Goal: Task Accomplishment & Management: Manage account settings

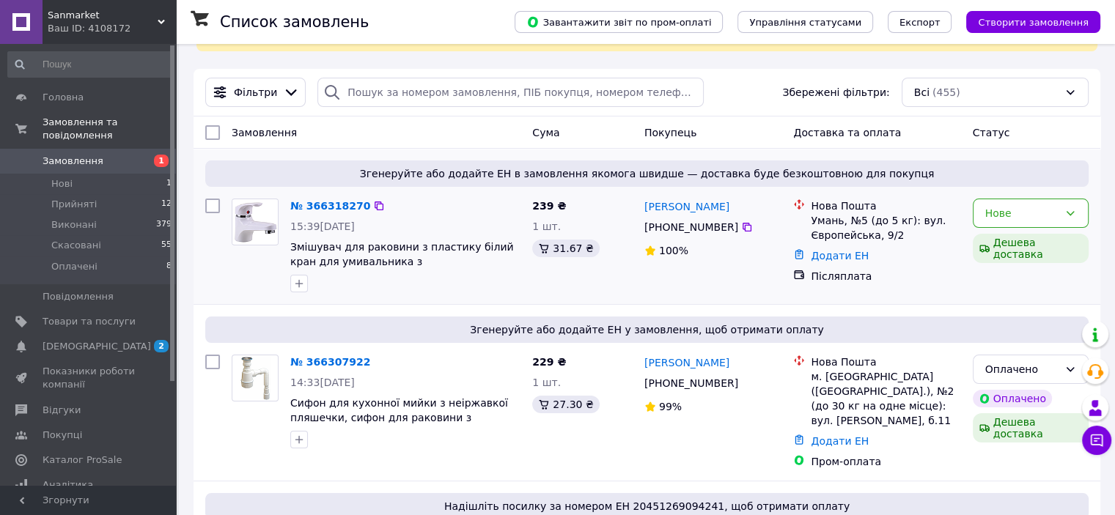
scroll to position [147, 0]
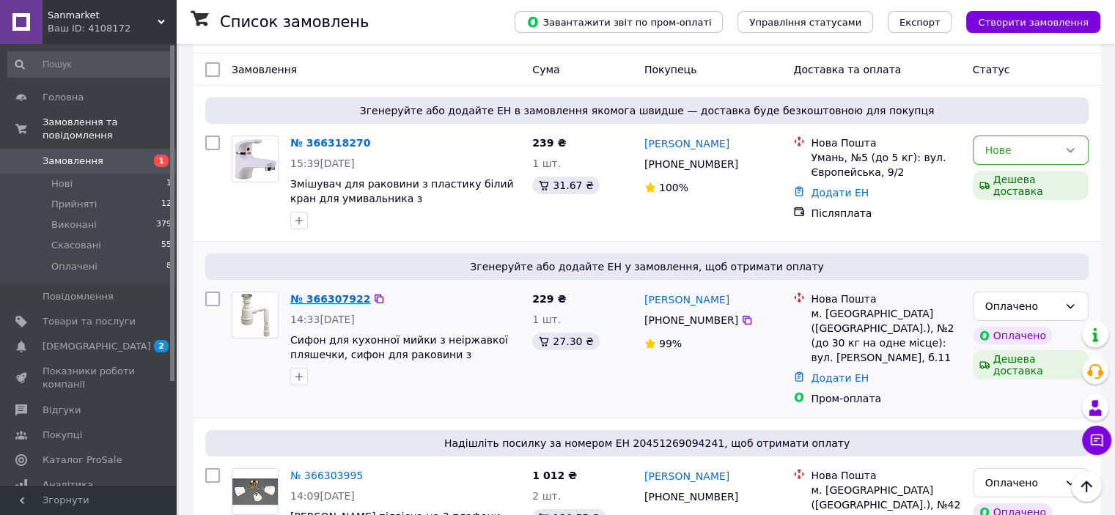
click at [329, 293] on link "№ 366307922" at bounding box center [330, 299] width 80 height 12
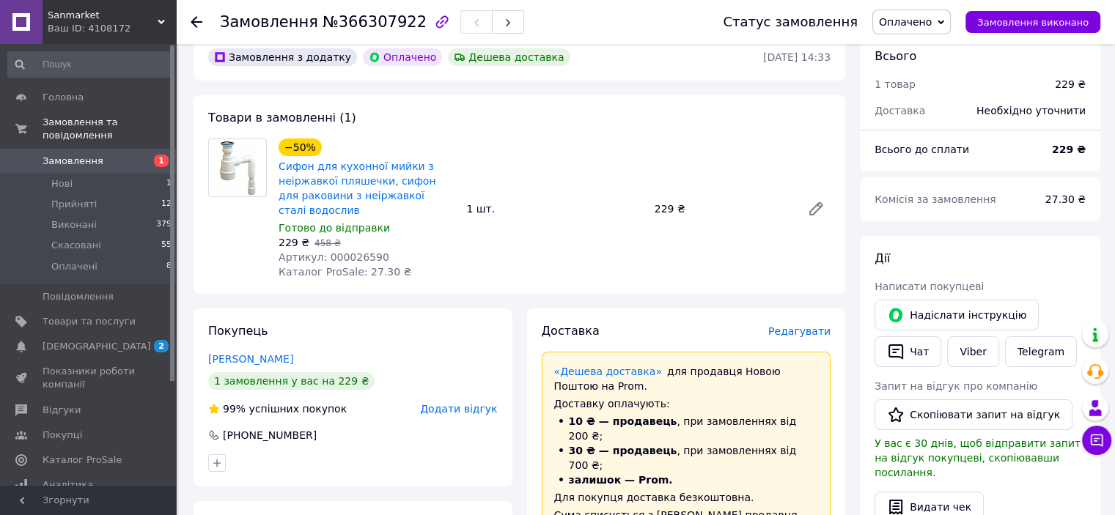
scroll to position [73, 0]
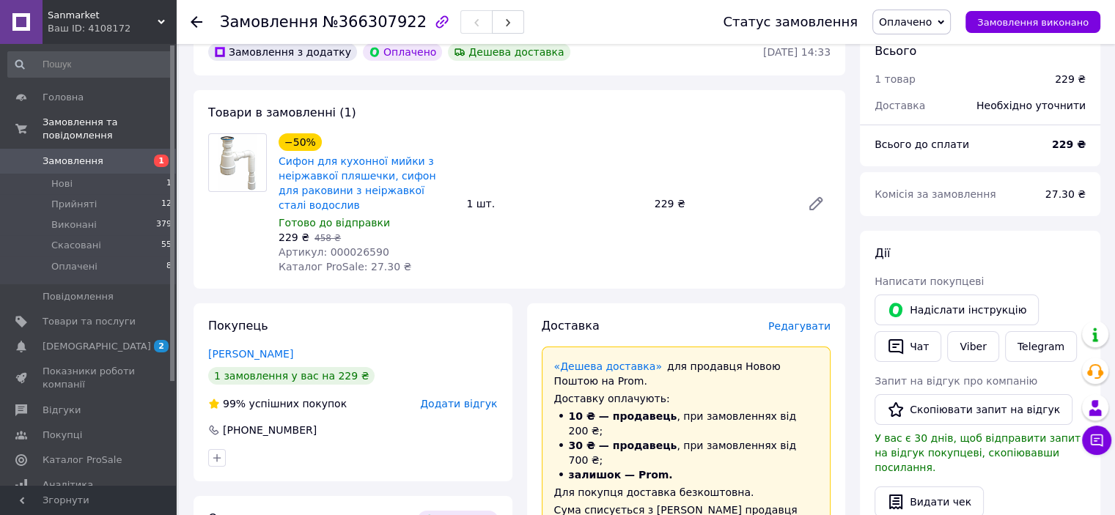
click at [356, 251] on span "Артикул: 000026590" at bounding box center [334, 252] width 111 height 12
copy span "000026590"
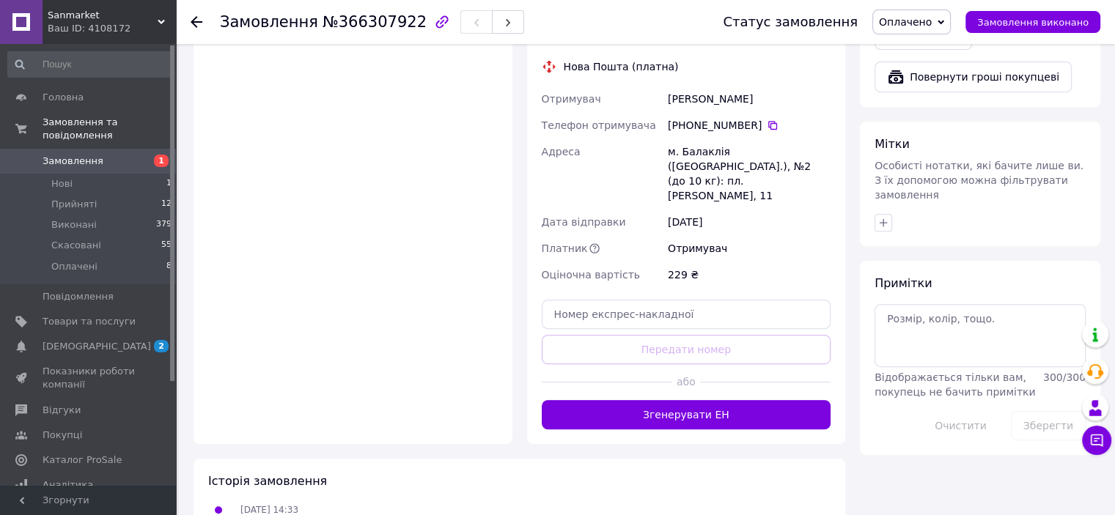
scroll to position [660, 0]
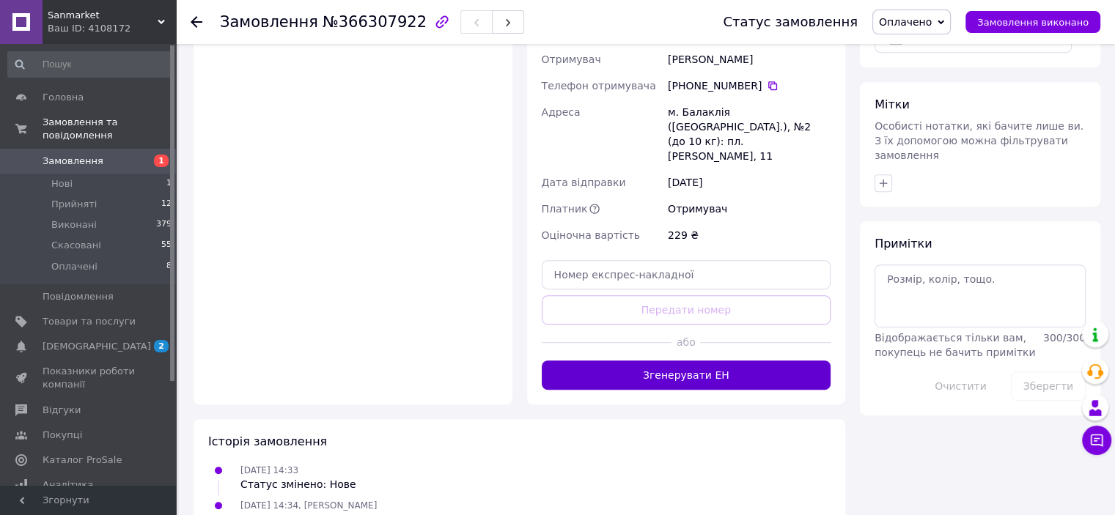
click at [710, 361] on button "Згенерувати ЕН" at bounding box center [687, 375] width 290 height 29
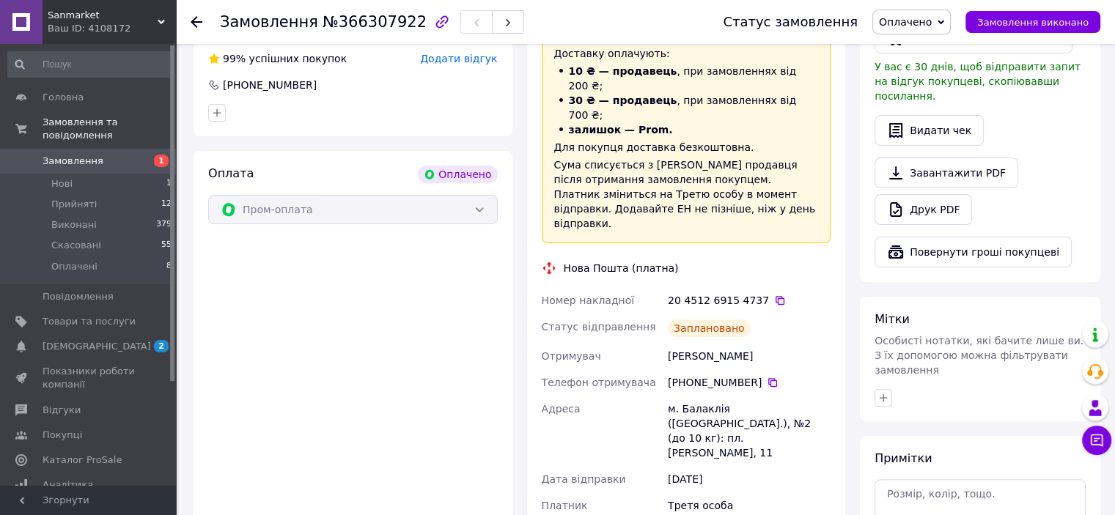
scroll to position [440, 0]
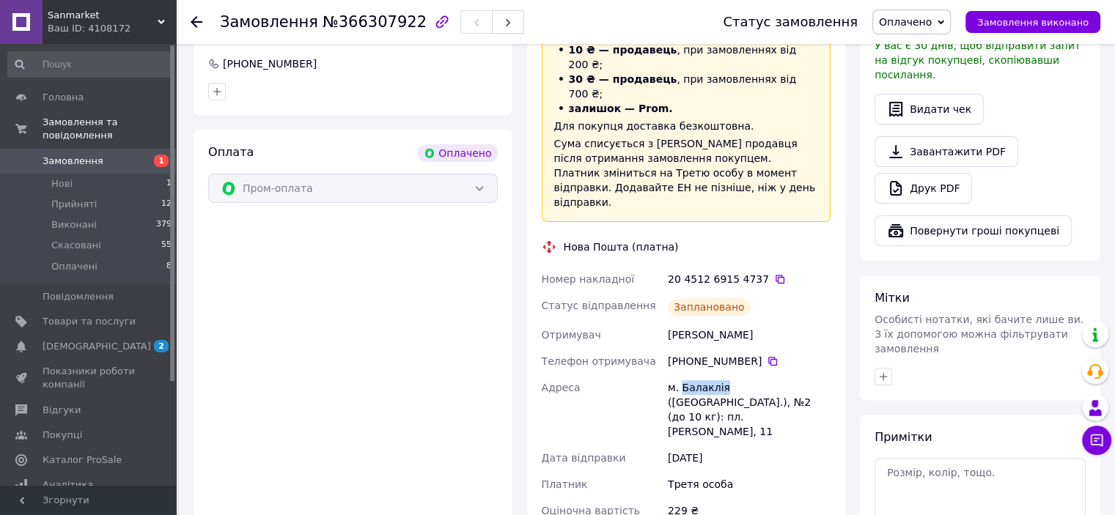
drag, startPoint x: 680, startPoint y: 341, endPoint x: 720, endPoint y: 346, distance: 40.7
click at [720, 375] on div "м. Балаклія ([GEOGRAPHIC_DATA].), №2 (до 10 кг): пл. [PERSON_NAME], 11" at bounding box center [749, 410] width 169 height 70
copy div "Балаклія"
drag, startPoint x: 660, startPoint y: 295, endPoint x: 732, endPoint y: 295, distance: 72.6
click at [768, 296] on div "Номер накладної 20 4512 6915 4737   Статус відправлення Заплановано Отримувач Б…" at bounding box center [686, 415] width 295 height 299
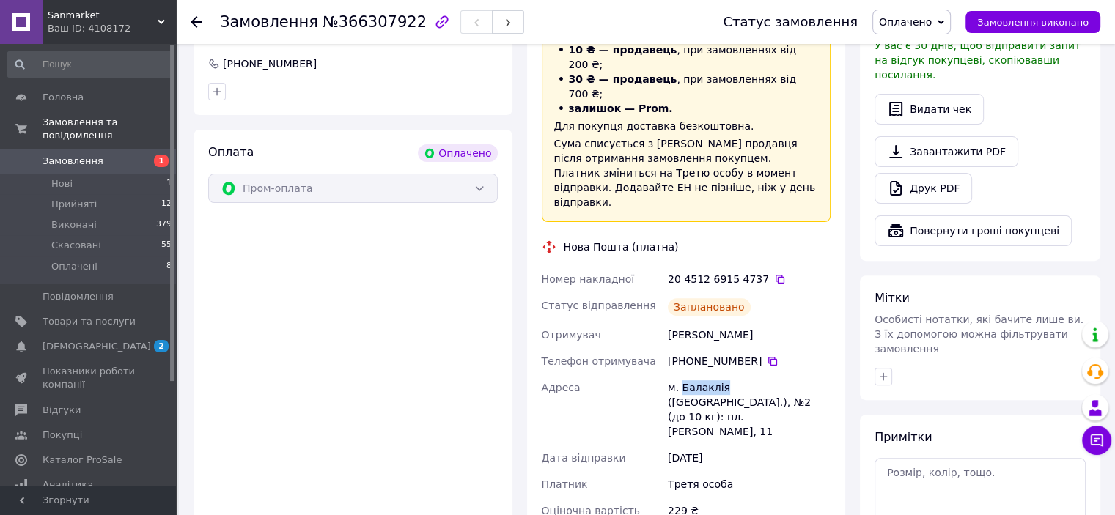
copy div "Отримувач Бровко Олександр"
click at [767, 356] on icon at bounding box center [773, 362] width 12 height 12
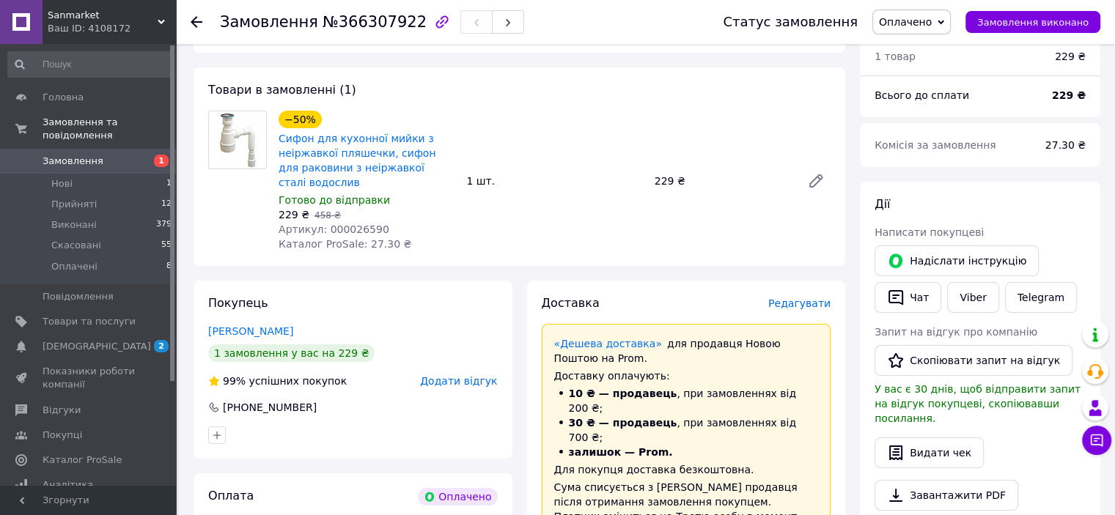
scroll to position [0, 0]
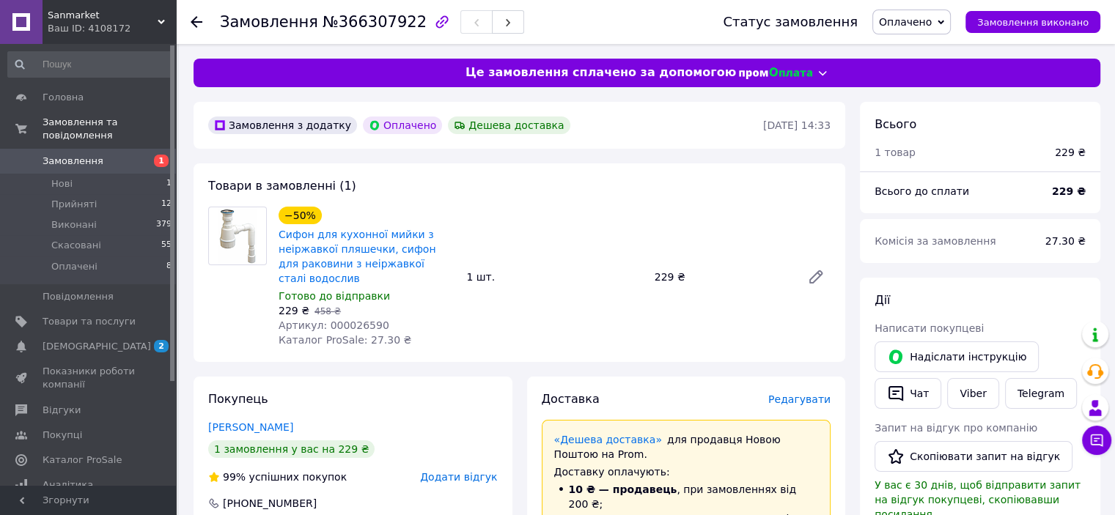
click at [118, 155] on span "Замовлення" at bounding box center [89, 161] width 93 height 13
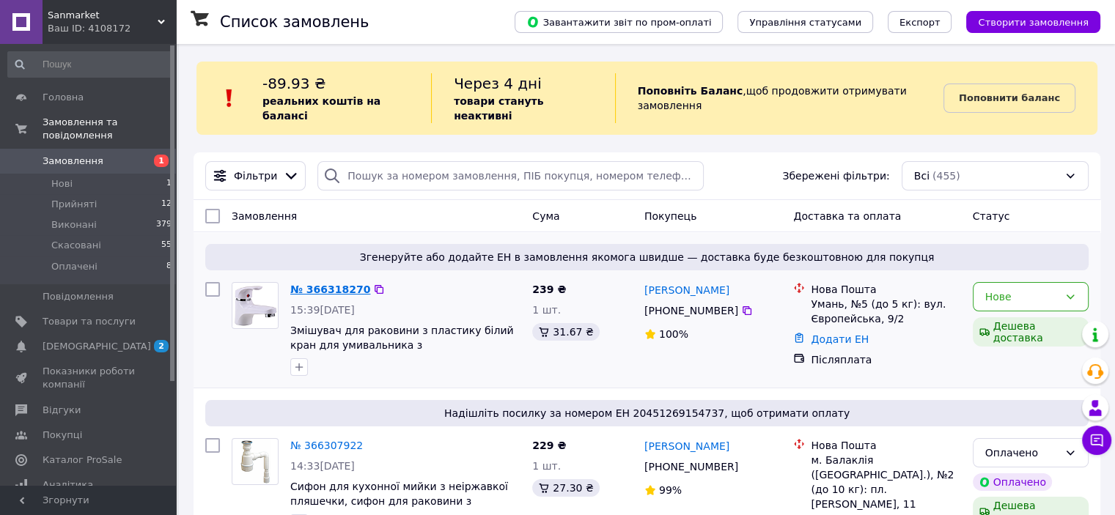
click at [343, 284] on link "№ 366318270" at bounding box center [330, 290] width 80 height 12
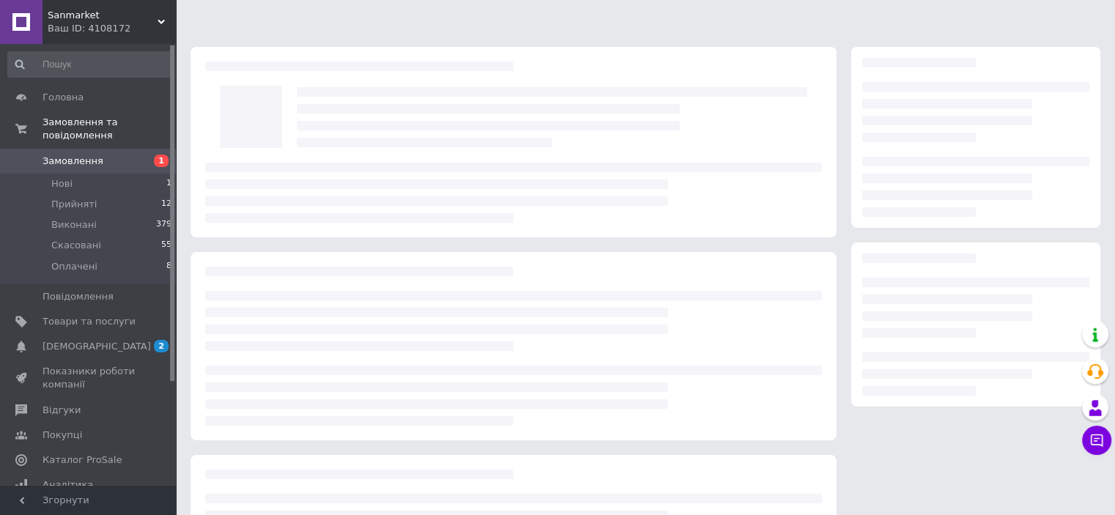
scroll to position [155, 0]
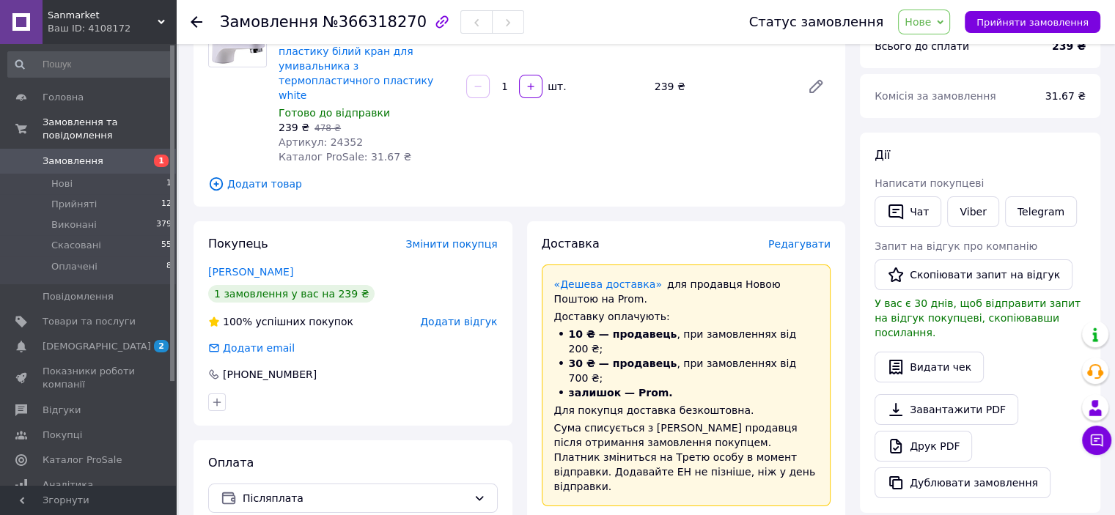
click at [328, 136] on span "Артикул: 24352" at bounding box center [321, 142] width 84 height 12
copy span "24352"
click at [109, 315] on span "Товари та послуги" at bounding box center [89, 321] width 93 height 13
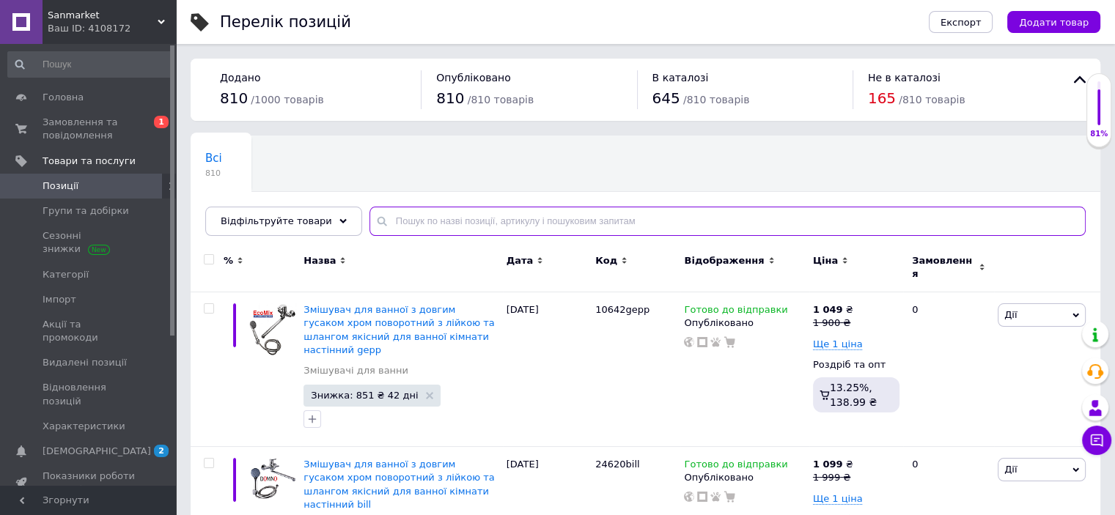
click at [439, 215] on input "text" at bounding box center [728, 221] width 716 height 29
paste input "24352"
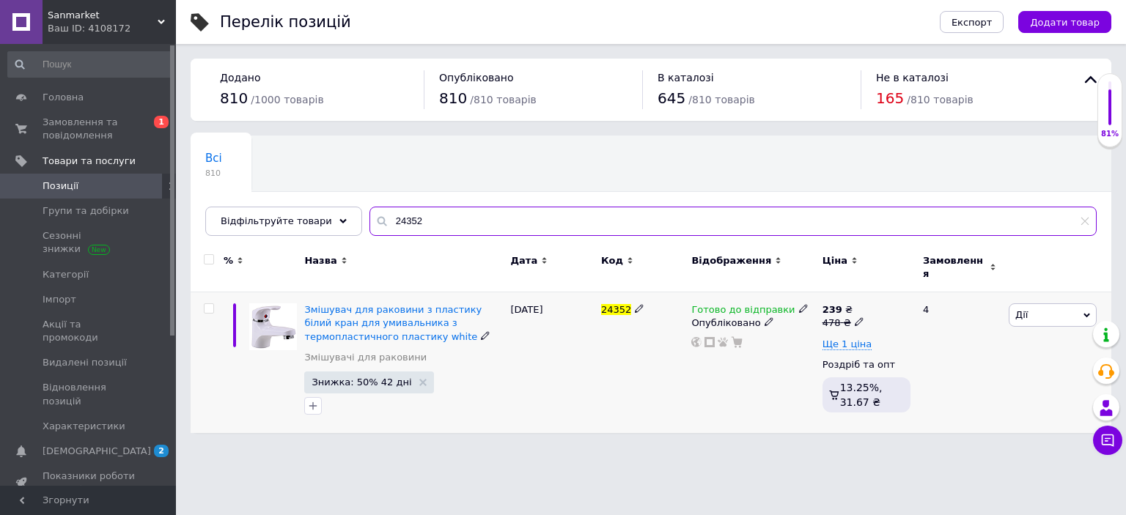
type input "24352"
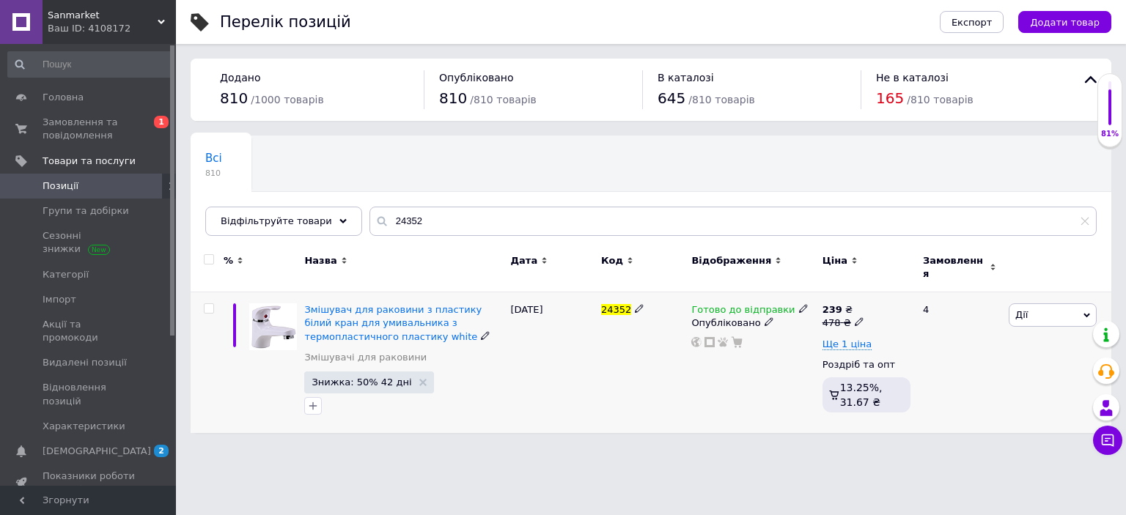
click at [799, 304] on icon at bounding box center [803, 308] width 9 height 9
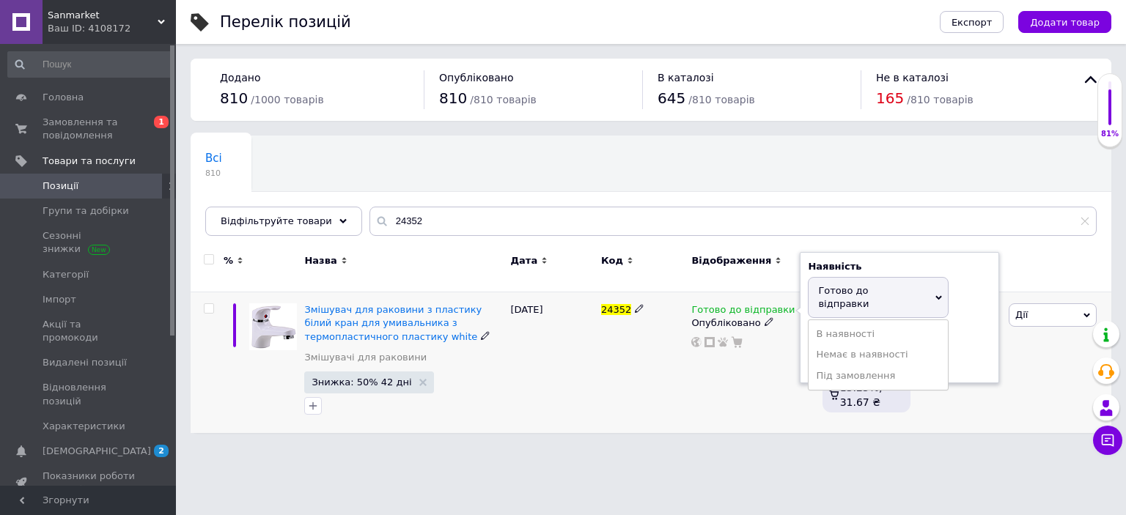
drag, startPoint x: 870, startPoint y: 333, endPoint x: 764, endPoint y: 354, distance: 107.7
click at [869, 345] on li "Немає в наявності" at bounding box center [878, 355] width 139 height 21
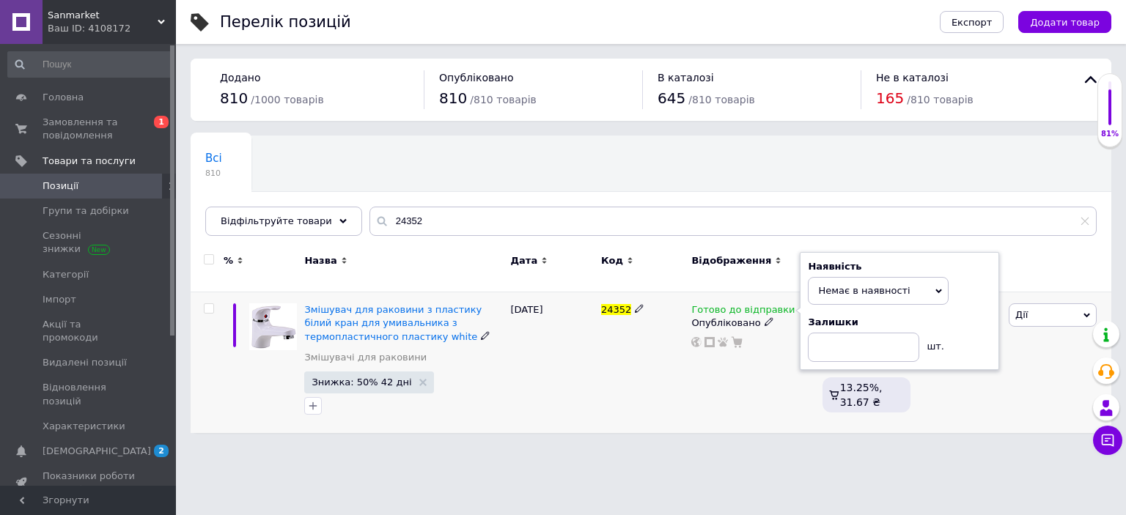
click at [605, 389] on div "24352" at bounding box center [643, 363] width 90 height 141
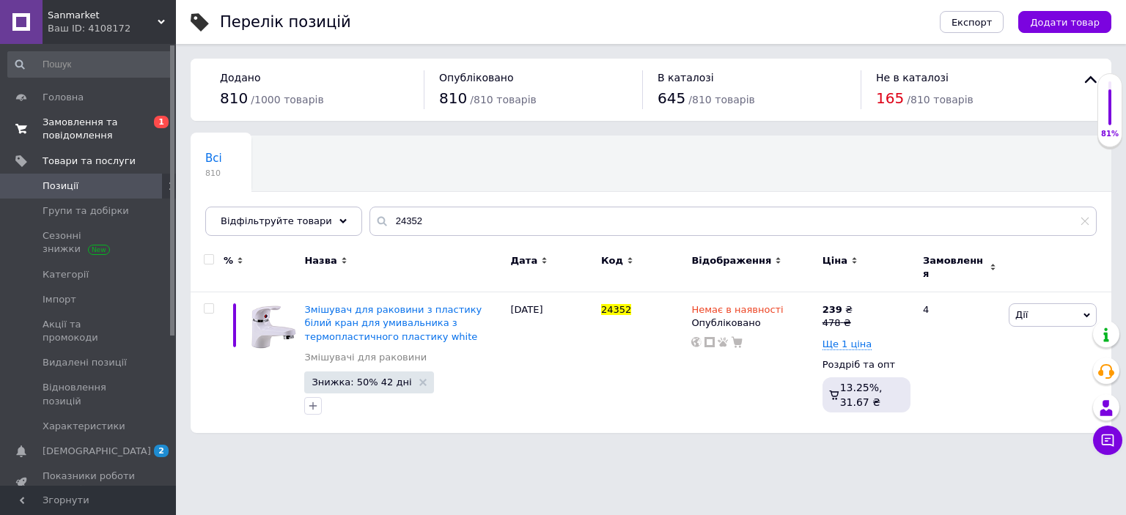
click at [100, 131] on span "Замовлення та повідомлення" at bounding box center [89, 129] width 93 height 26
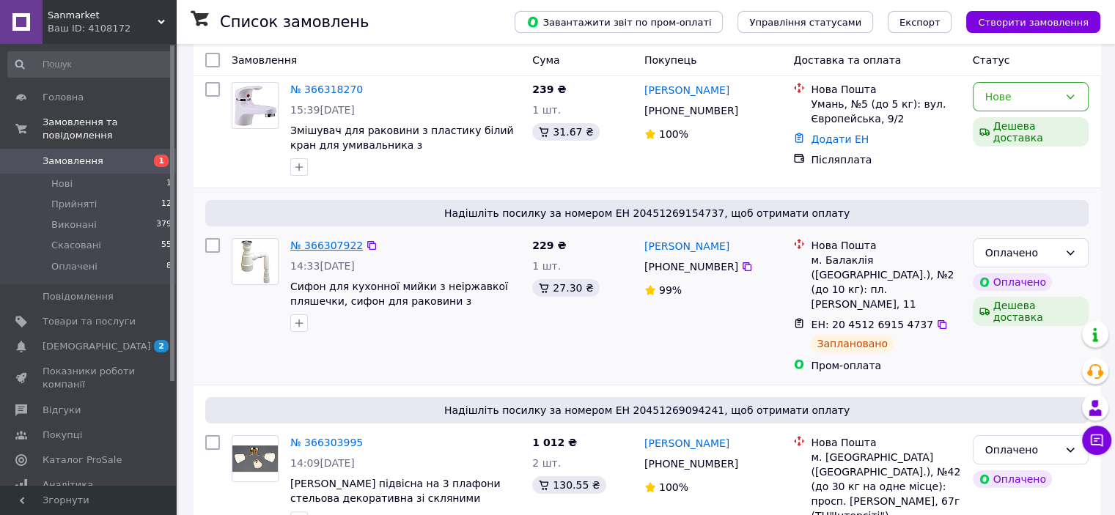
scroll to position [220, 0]
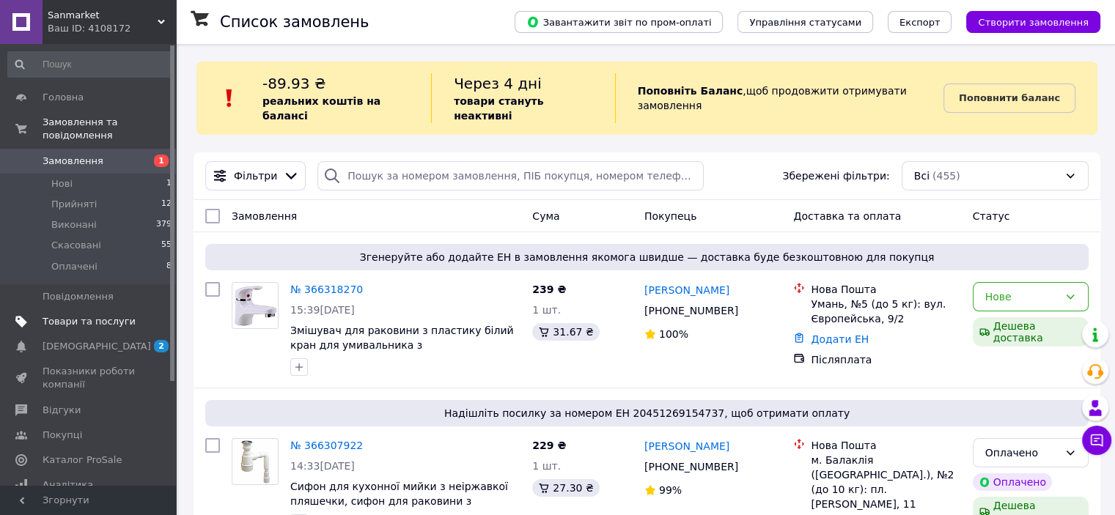
click at [118, 315] on span "Товари та послуги" at bounding box center [89, 321] width 93 height 13
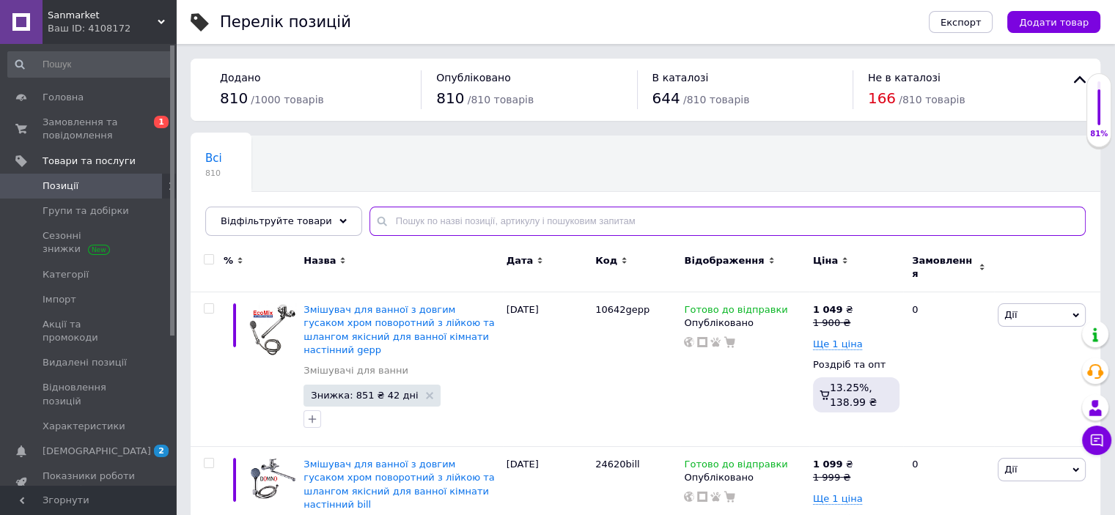
click at [432, 217] on input "text" at bounding box center [728, 221] width 716 height 29
paste input "SP000019479"
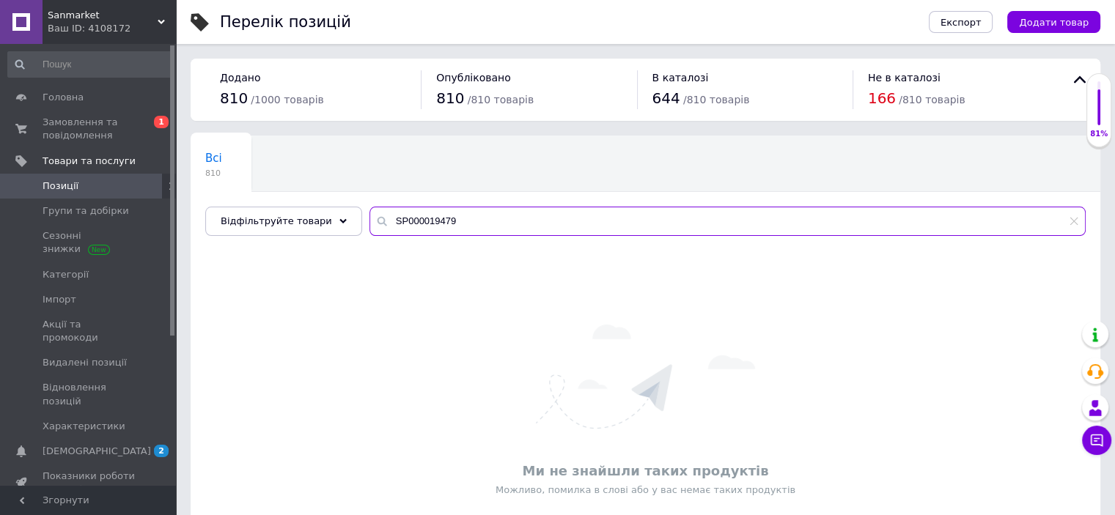
click at [390, 222] on input "SP000019479" at bounding box center [728, 221] width 716 height 29
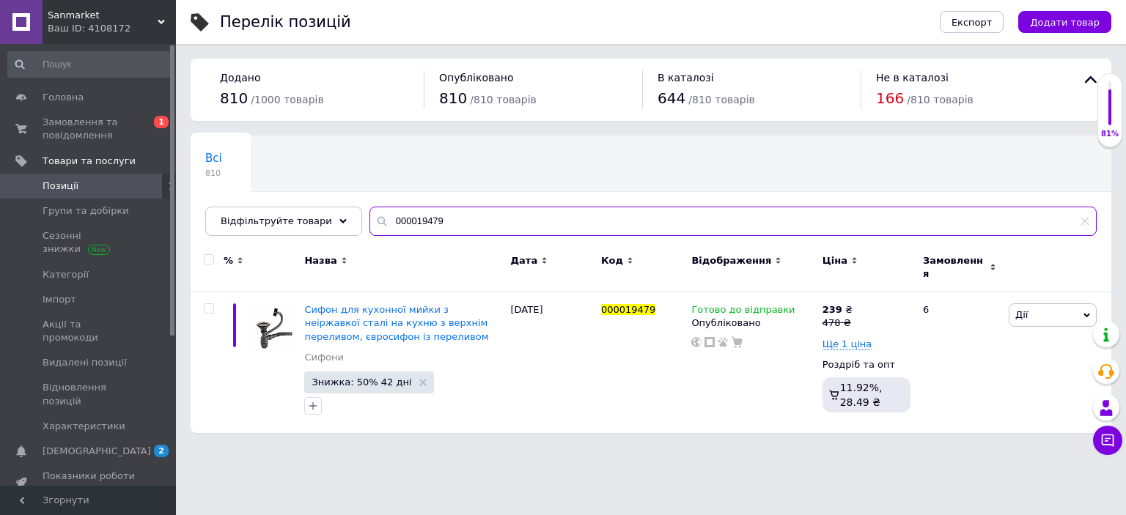
click at [399, 220] on input "000019479" at bounding box center [733, 221] width 727 height 29
type input "000019479"
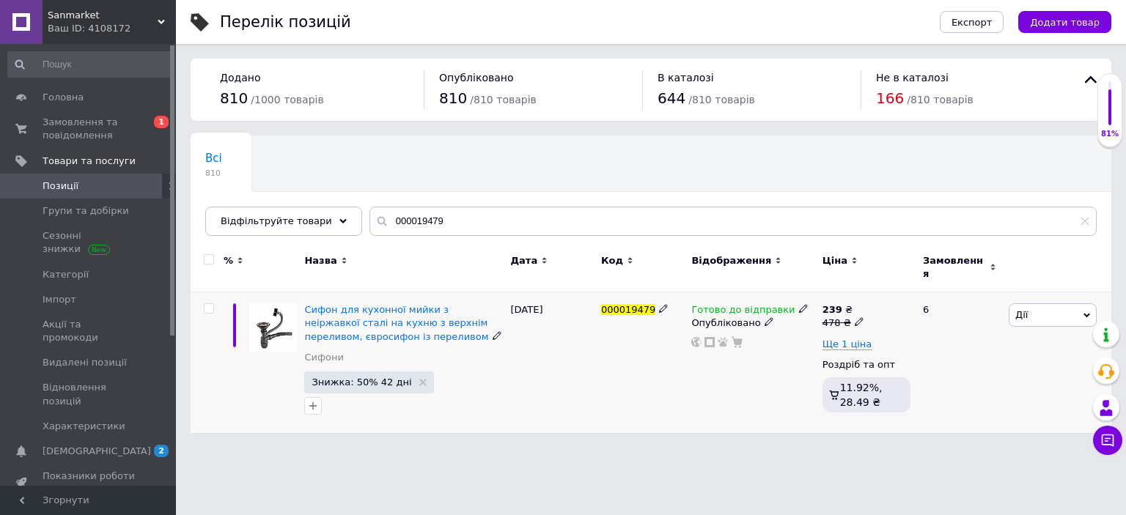
click at [799, 304] on icon at bounding box center [803, 308] width 9 height 9
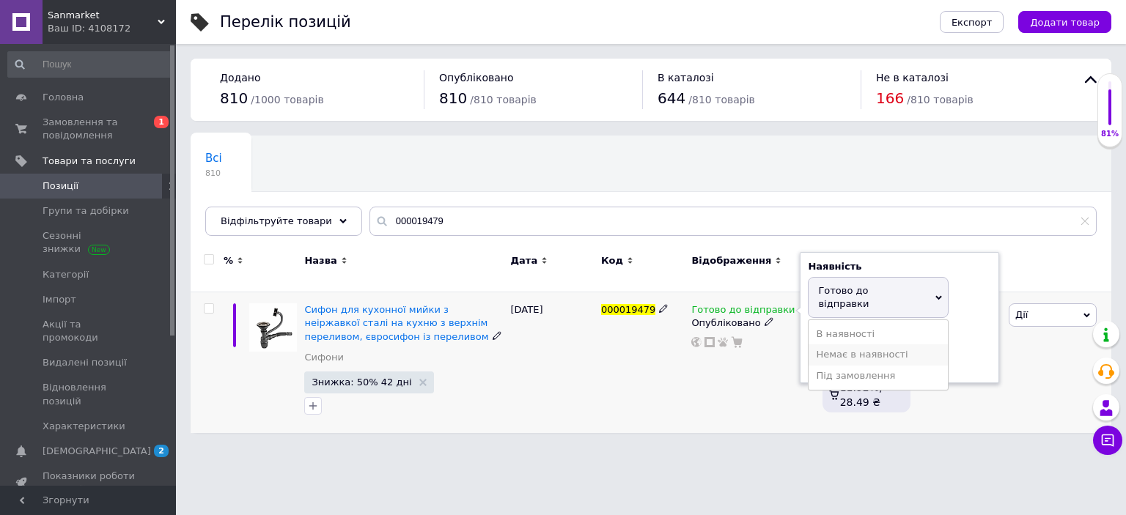
click at [840, 345] on li "Немає в наявності" at bounding box center [878, 355] width 139 height 21
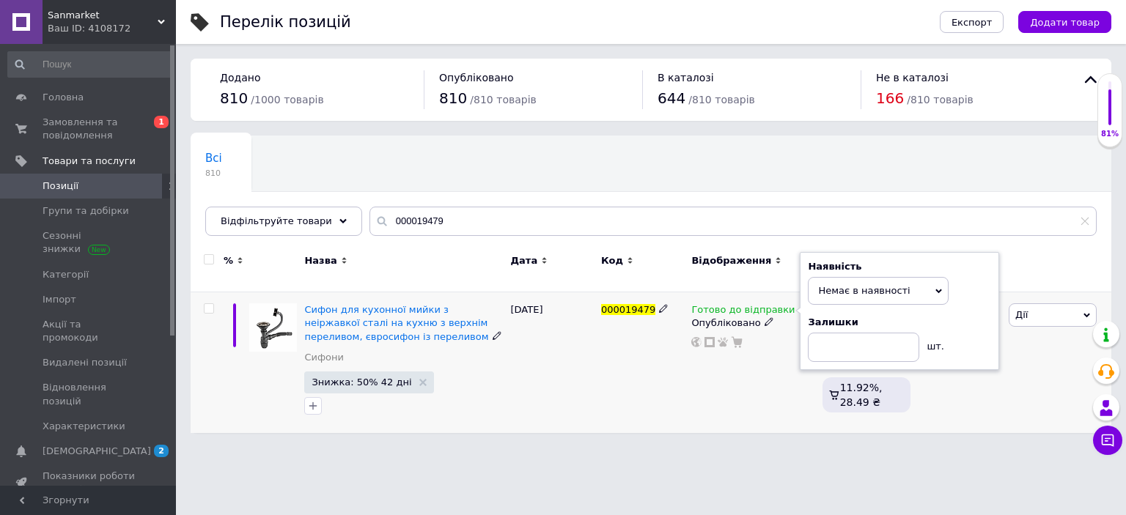
click at [698, 357] on div "Готово до відправки Наявність Немає в наявності В наявності Під замовлення Гото…" at bounding box center [753, 363] width 131 height 141
